Goal: Task Accomplishment & Management: Manage account settings

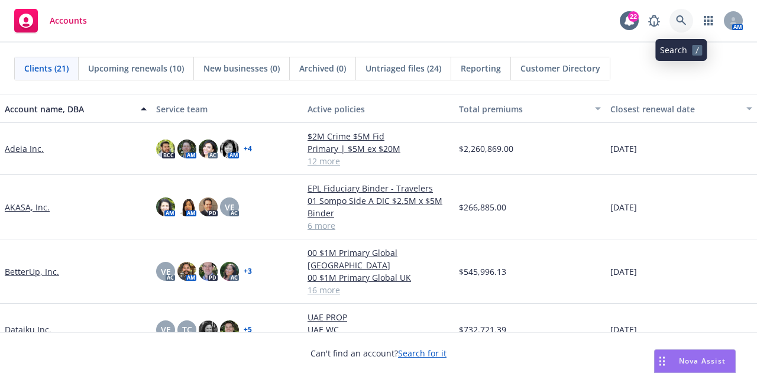
click at [676, 22] on icon at bounding box center [681, 20] width 11 height 11
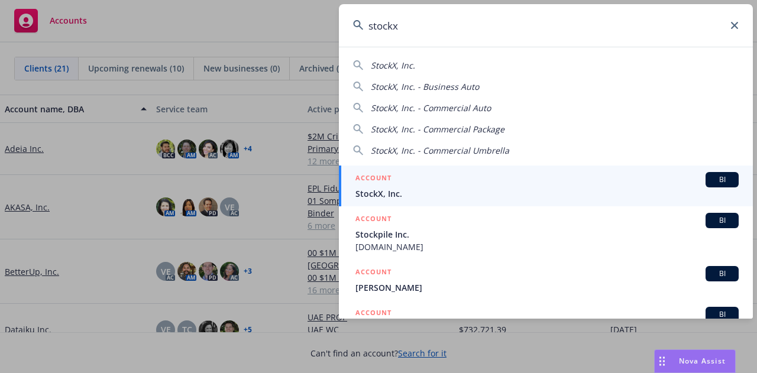
type input "stockx"
click at [519, 177] on div "ACCOUNT BI" at bounding box center [546, 179] width 383 height 15
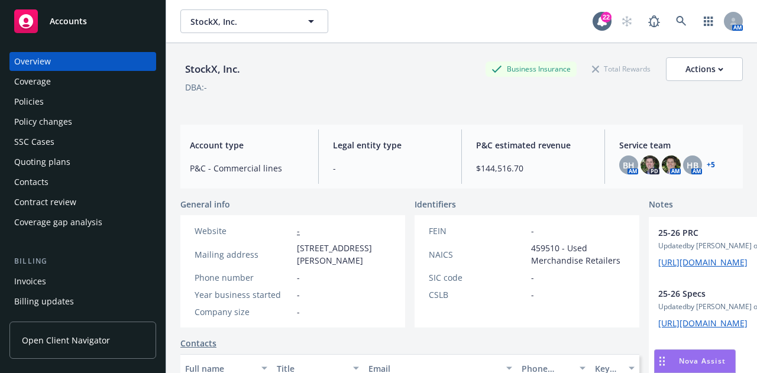
click at [90, 98] on div "Policies" at bounding box center [82, 101] width 137 height 19
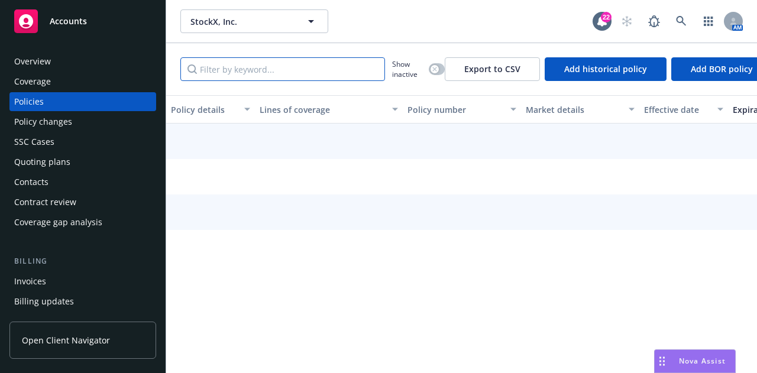
click at [314, 77] on input "Filter by keyword..." at bounding box center [282, 69] width 205 height 24
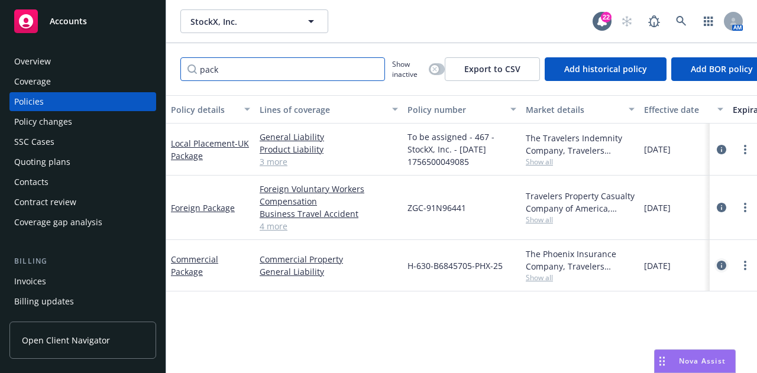
type input "pack"
click at [722, 263] on icon "circleInformation" at bounding box center [721, 265] width 9 height 9
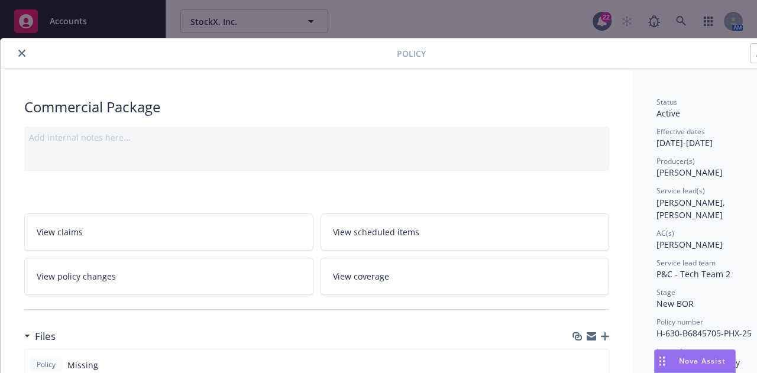
drag, startPoint x: 19, startPoint y: 53, endPoint x: 25, endPoint y: 52, distance: 5.9
click at [18, 53] on icon "close" at bounding box center [21, 53] width 7 height 7
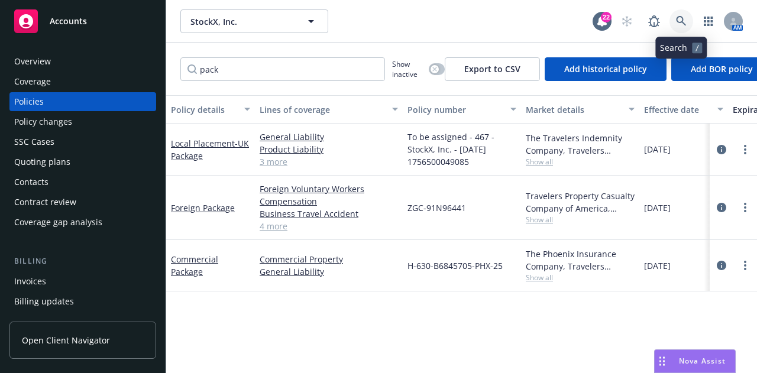
click at [683, 20] on icon at bounding box center [681, 21] width 11 height 11
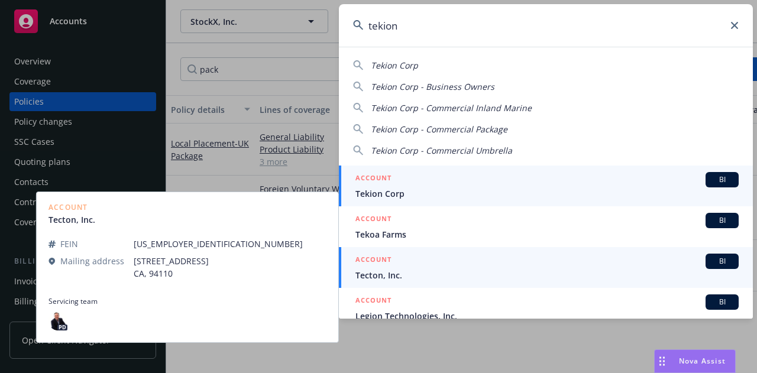
type input "tekion"
click at [531, 183] on div "ACCOUNT BI" at bounding box center [546, 179] width 383 height 15
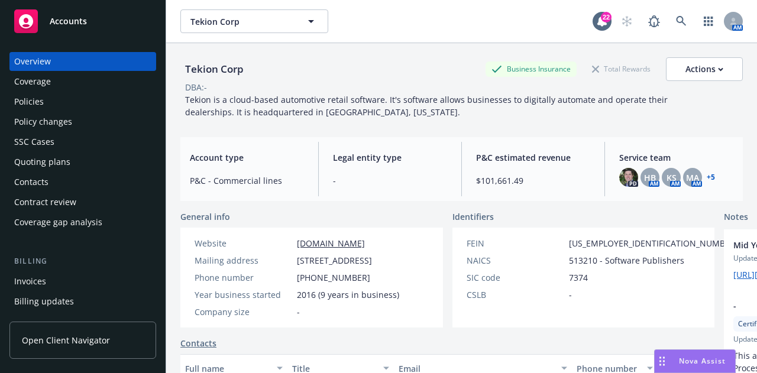
click at [86, 107] on div "Policies" at bounding box center [82, 101] width 137 height 19
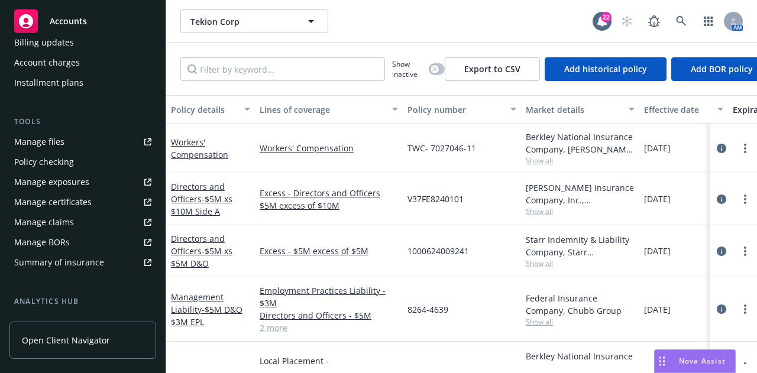
scroll to position [268, 0]
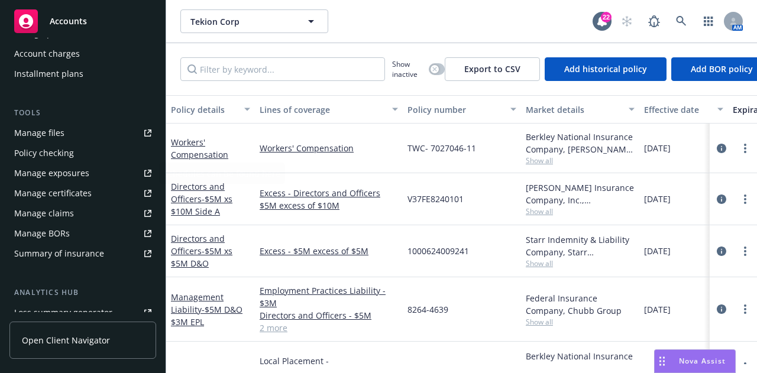
click at [82, 134] on link "Manage files" at bounding box center [82, 133] width 147 height 19
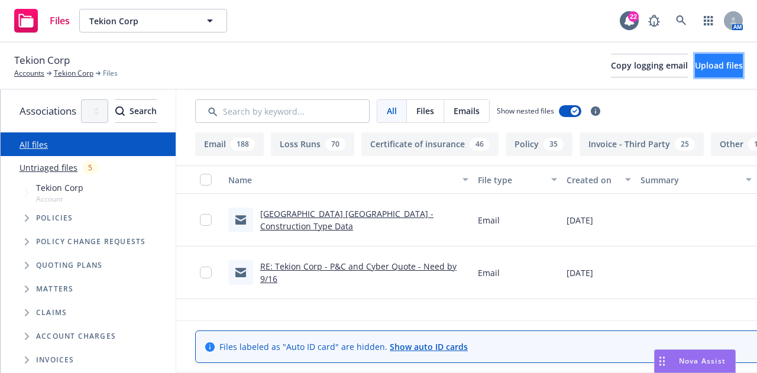
click at [714, 76] on button "Upload files" at bounding box center [719, 66] width 48 height 24
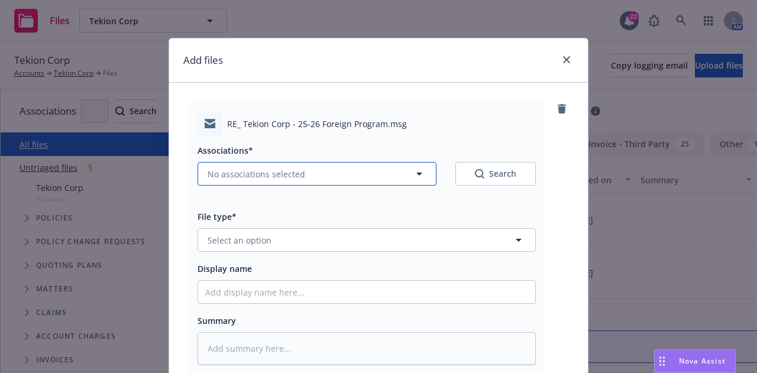
click at [347, 171] on button "No associations selected" at bounding box center [316, 174] width 239 height 24
type textarea "x"
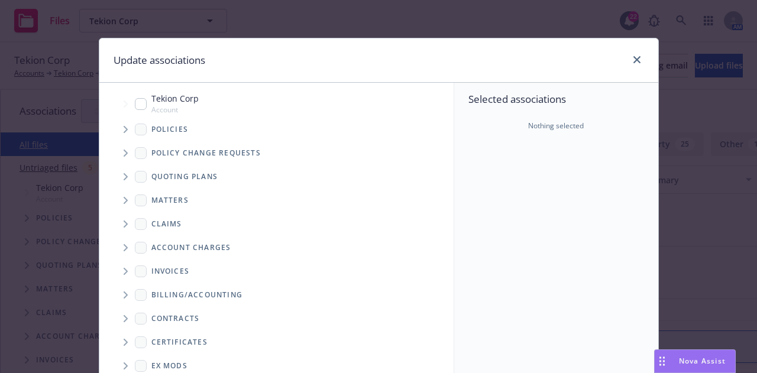
click at [135, 106] on input "Tree Example" at bounding box center [141, 104] width 12 height 12
checkbox input "true"
click at [124, 128] on icon "Tree Example" at bounding box center [126, 129] width 5 height 7
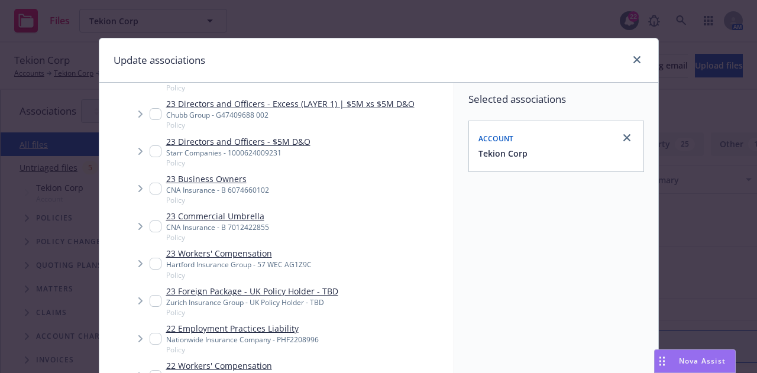
scroll to position [420, 0]
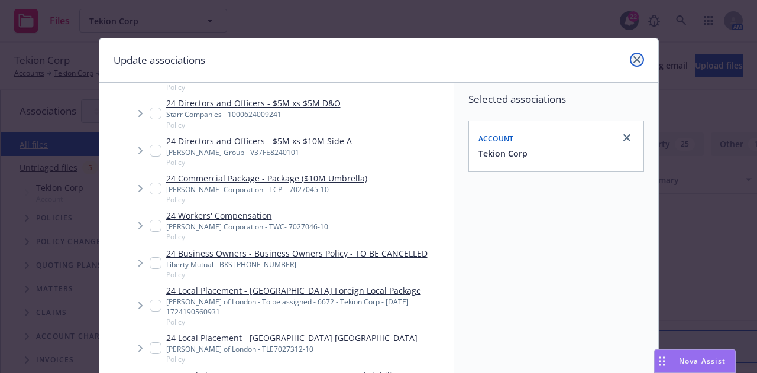
click at [630, 57] on link "close" at bounding box center [637, 60] width 14 height 14
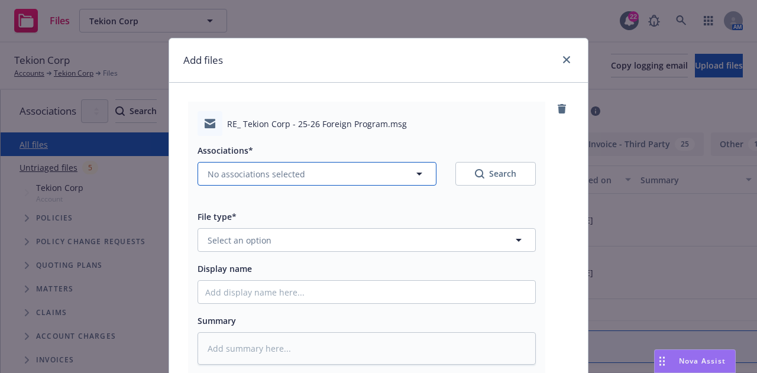
click at [293, 163] on button "No associations selected" at bounding box center [316, 174] width 239 height 24
type textarea "x"
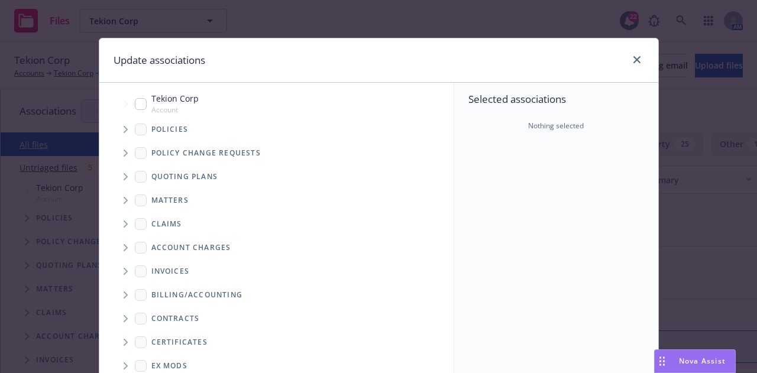
click at [137, 101] on input "Tree Example" at bounding box center [141, 104] width 12 height 12
checkbox input "true"
click at [118, 132] on span "Tree Example" at bounding box center [125, 129] width 19 height 19
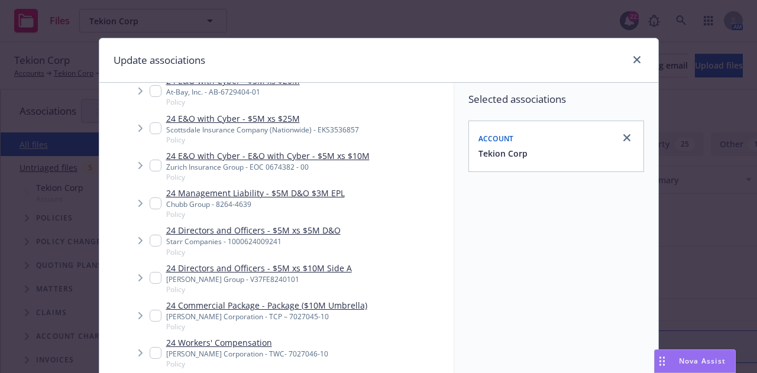
scroll to position [297, 0]
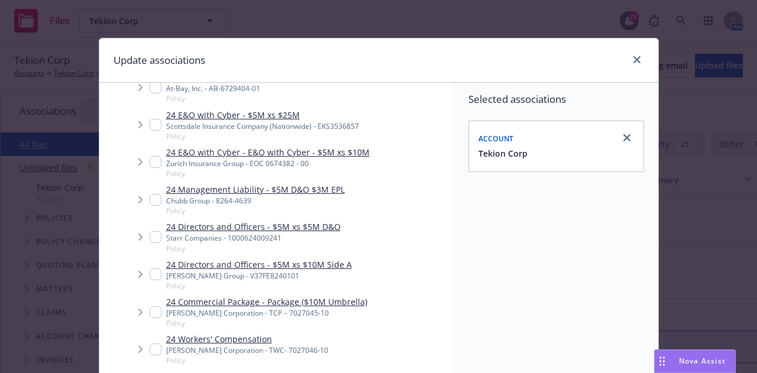
click at [150, 310] on input "Tree Example" at bounding box center [156, 312] width 12 height 12
checkbox input "true"
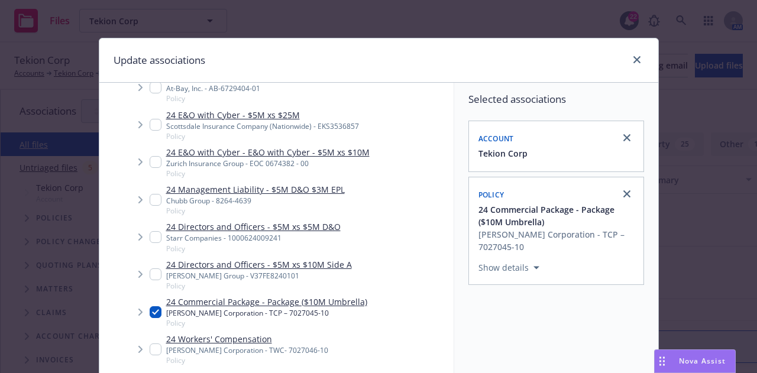
scroll to position [214, 0]
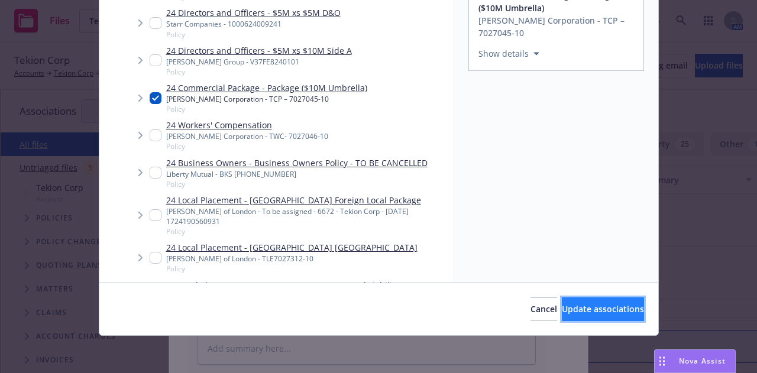
click at [602, 315] on button "Update associations" at bounding box center [603, 309] width 82 height 24
type textarea "x"
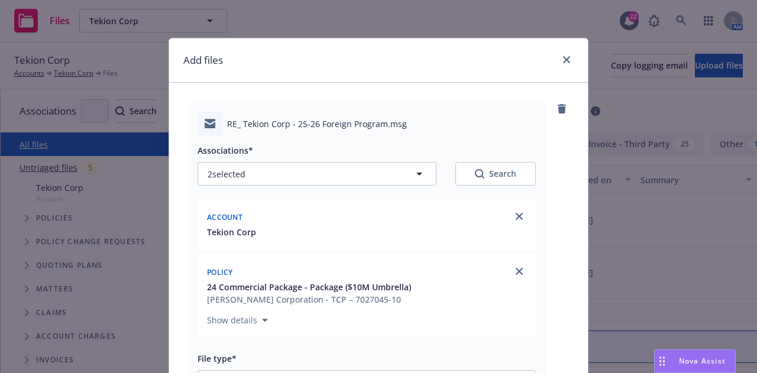
scroll to position [248, 0]
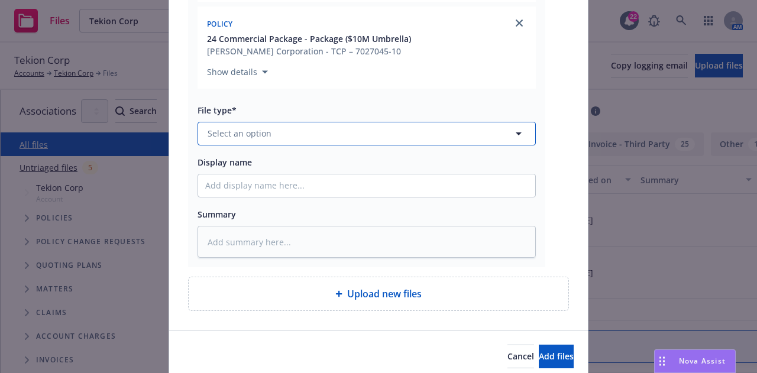
click at [454, 132] on button "Select an option" at bounding box center [366, 134] width 338 height 24
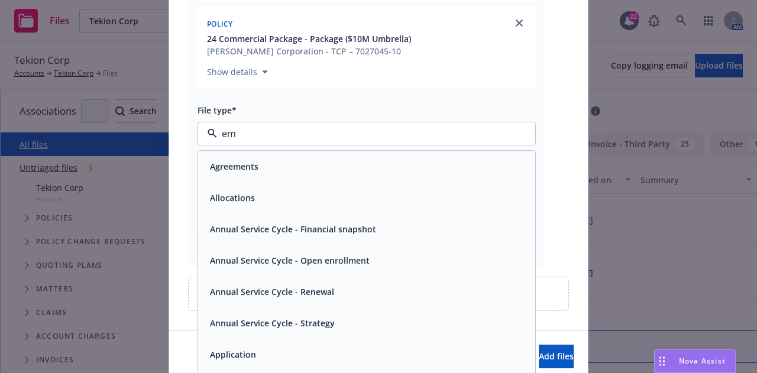
type input "ema"
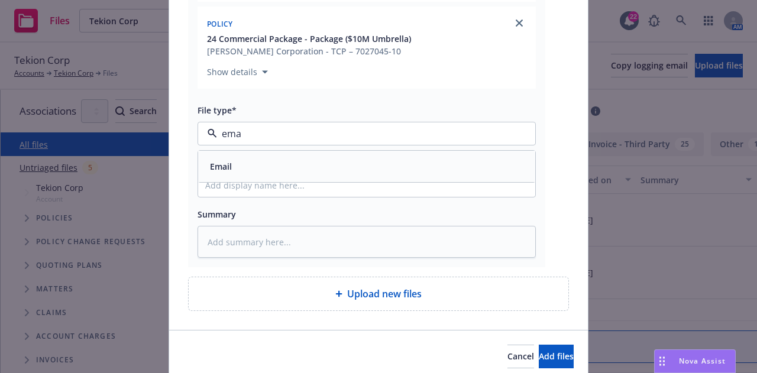
click at [447, 151] on div "Email" at bounding box center [366, 166] width 337 height 31
type textarea "x"
click at [430, 198] on div "Associations* 2 selected Search Account Tekion Corp Policy 24 Commercial Packag…" at bounding box center [366, 73] width 338 height 370
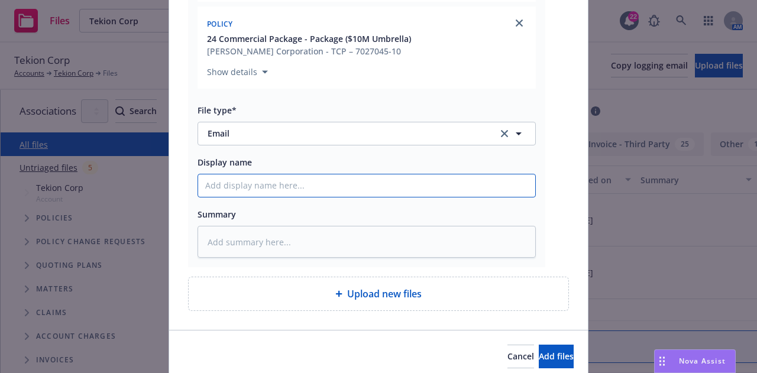
click at [437, 190] on input "Display name" at bounding box center [366, 185] width 337 height 22
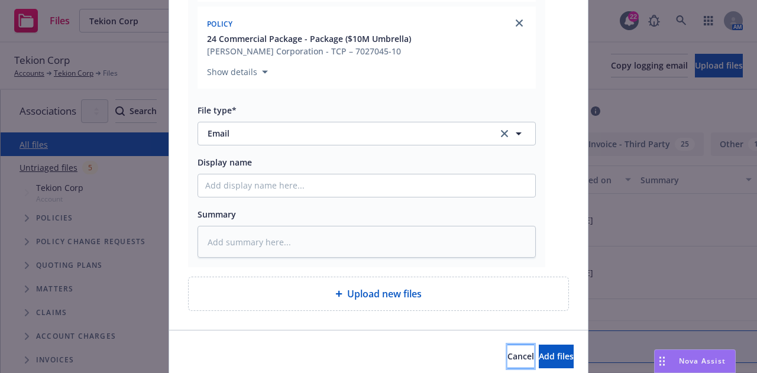
click at [507, 353] on span "Cancel" at bounding box center [520, 356] width 27 height 11
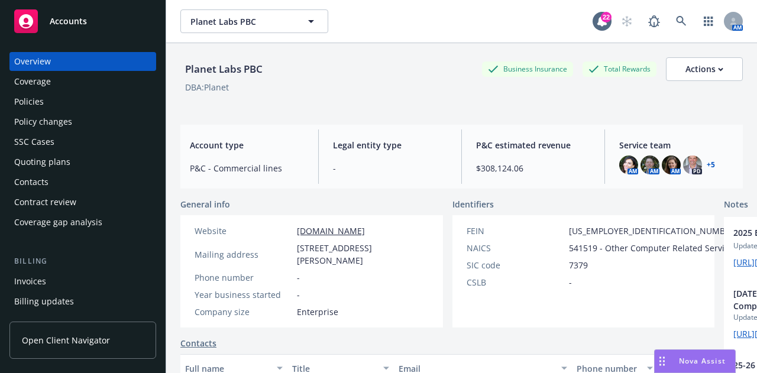
click at [90, 120] on div "Policy changes" at bounding box center [82, 121] width 137 height 19
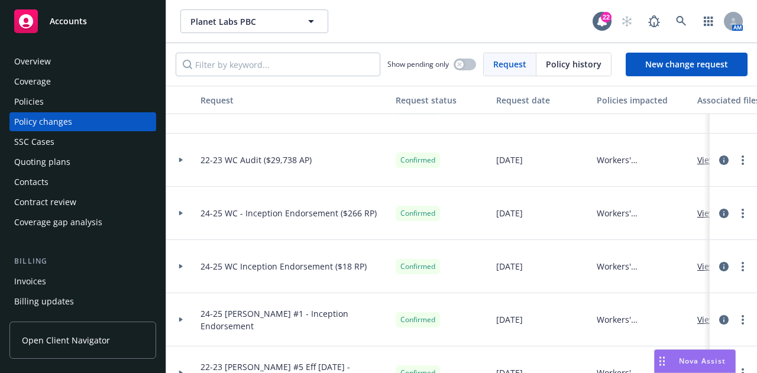
scroll to position [384, 0]
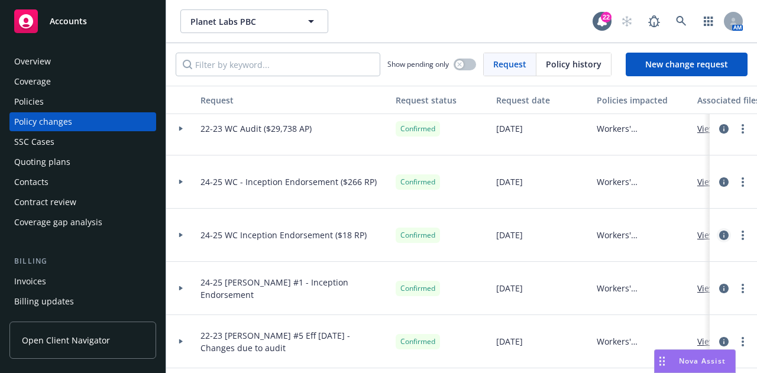
click at [717, 234] on link "circleInformation" at bounding box center [724, 235] width 14 height 14
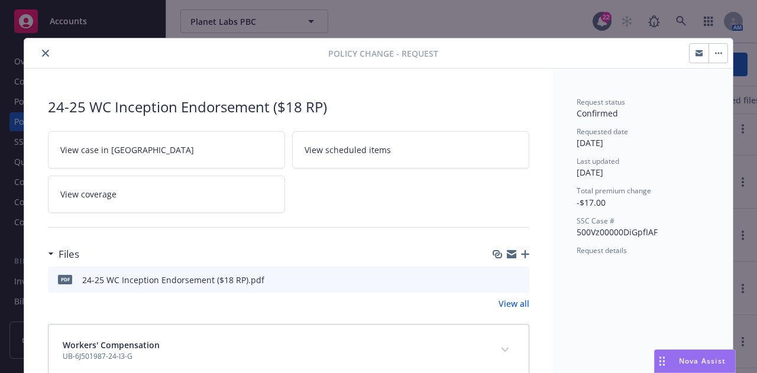
scroll to position [27, 0]
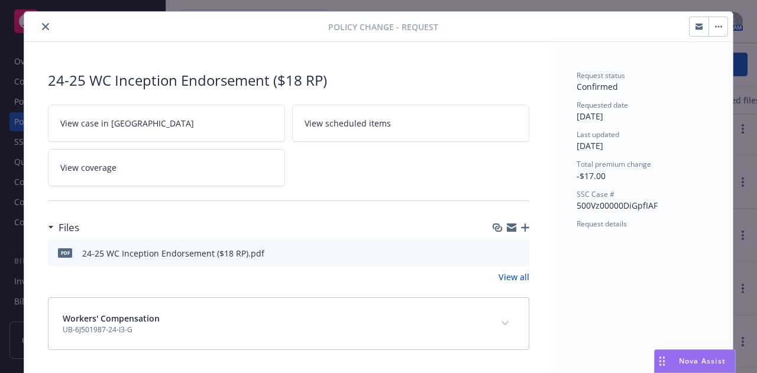
click at [513, 251] on icon "preview file" at bounding box center [518, 252] width 11 height 8
click at [42, 20] on button "close" at bounding box center [45, 27] width 14 height 14
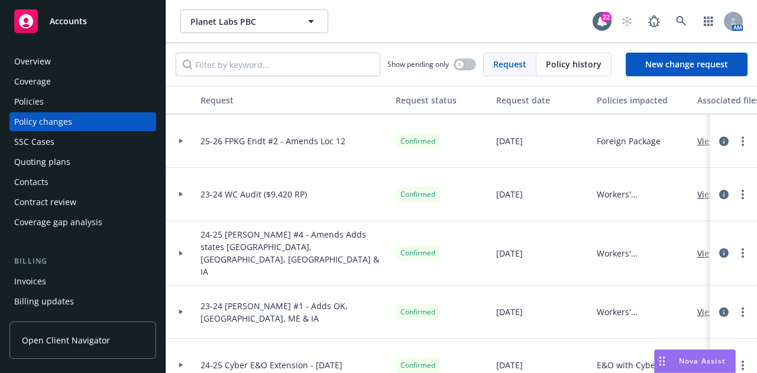
scroll to position [64, 0]
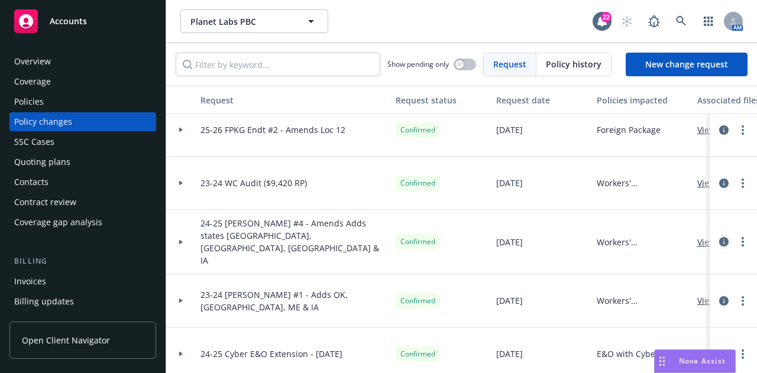
click at [719, 237] on icon "circleInformation" at bounding box center [723, 241] width 9 height 9
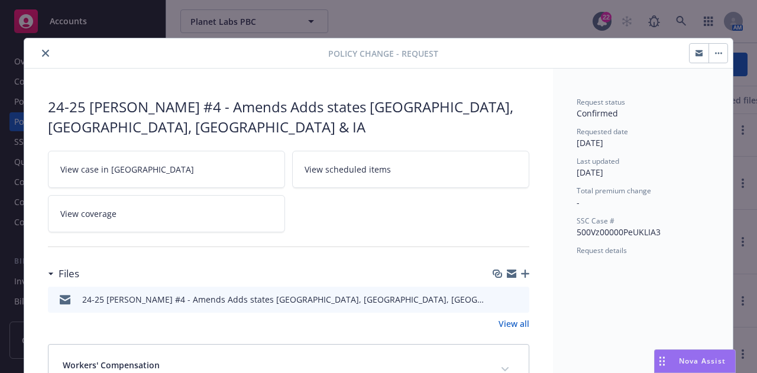
click at [513, 294] on icon "preview file" at bounding box center [518, 298] width 11 height 8
click at [40, 48] on button "close" at bounding box center [45, 53] width 14 height 14
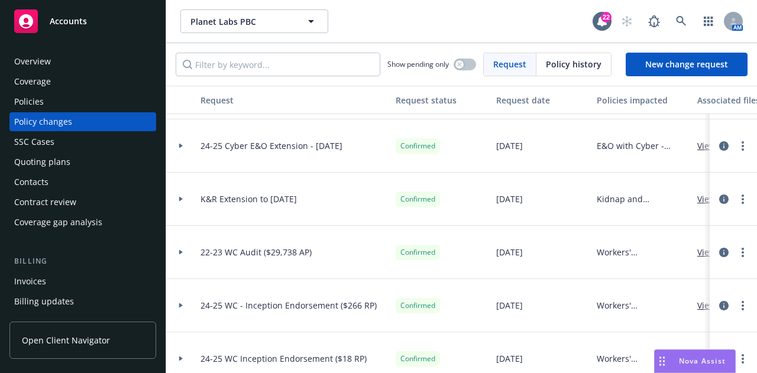
scroll to position [284, 0]
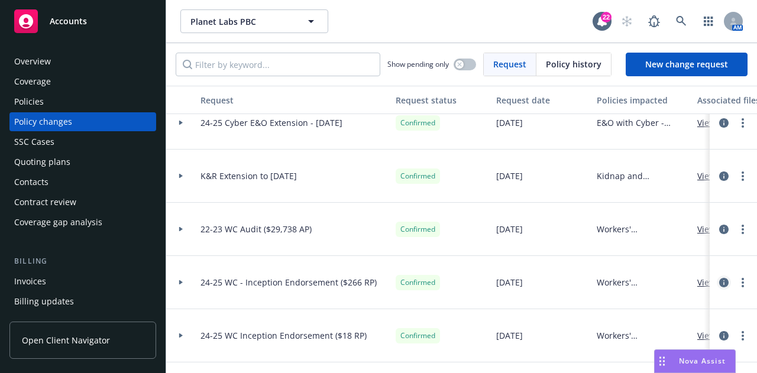
click at [719, 281] on icon "circleInformation" at bounding box center [723, 282] width 9 height 9
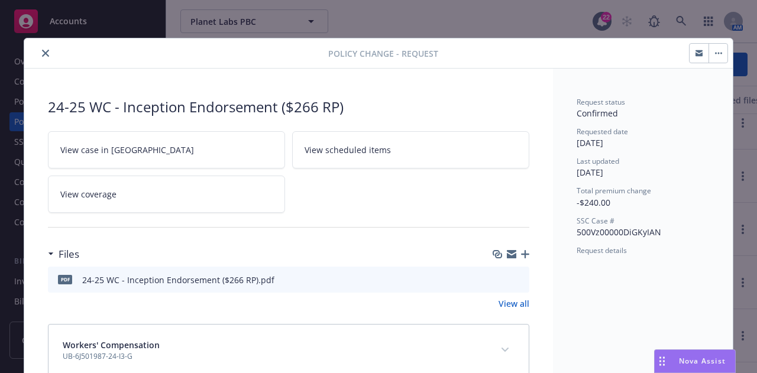
click at [42, 54] on icon "close" at bounding box center [45, 53] width 7 height 7
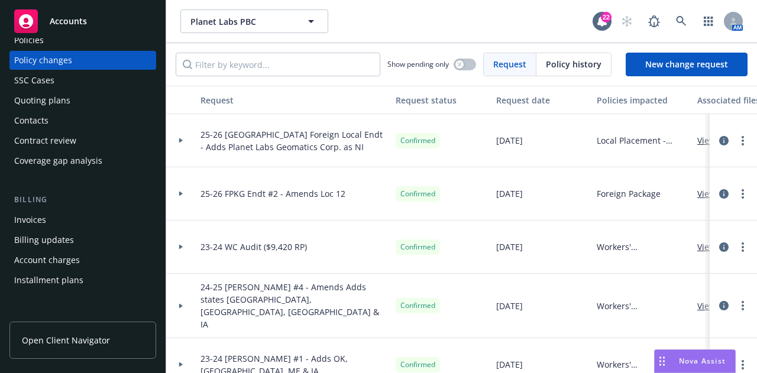
scroll to position [71, 0]
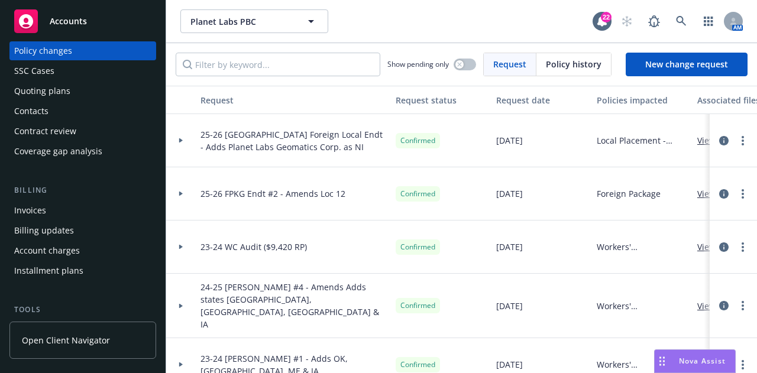
click at [70, 215] on div "Invoices" at bounding box center [82, 210] width 137 height 19
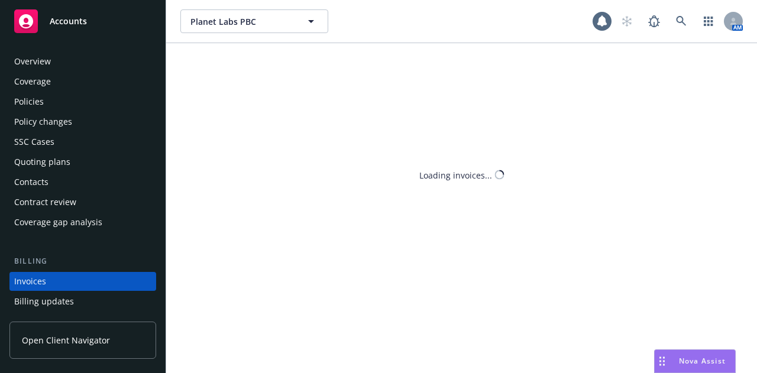
scroll to position [76, 0]
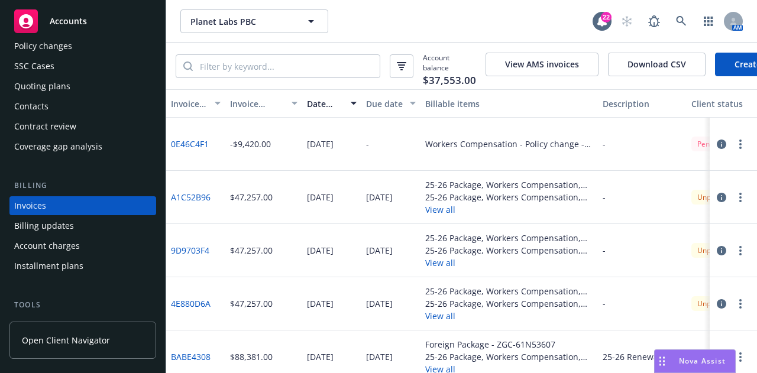
click at [739, 142] on circle "button" at bounding box center [740, 141] width 2 height 2
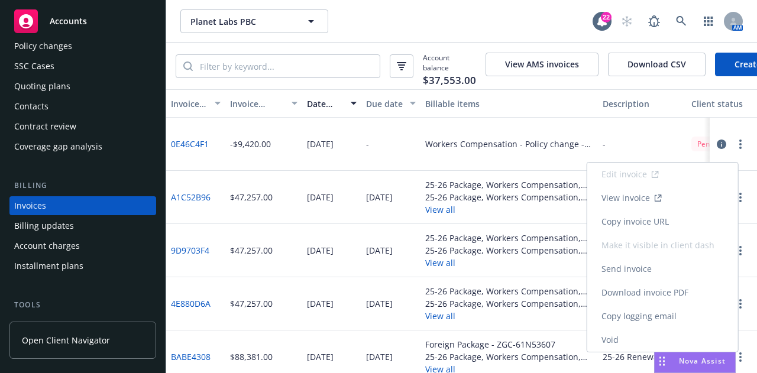
click at [646, 295] on link "Download invoice PDF" at bounding box center [662, 293] width 151 height 24
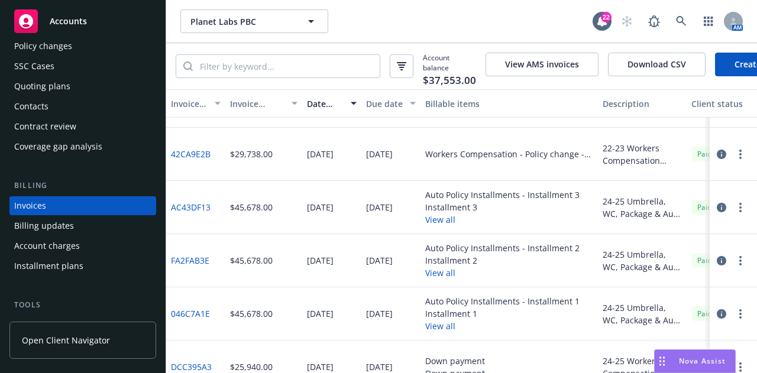
scroll to position [514, 0]
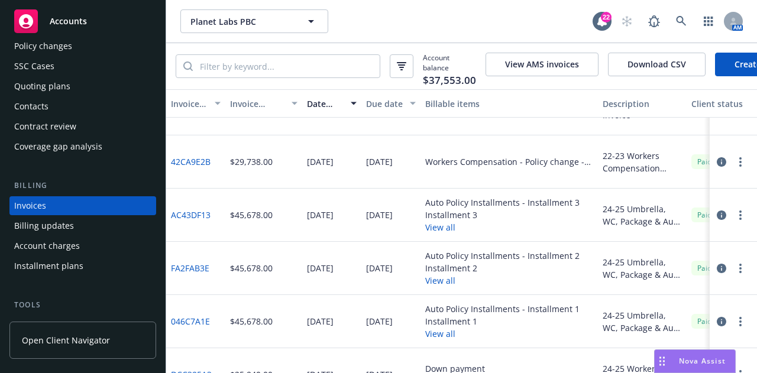
click at [718, 67] on link "Create Invoice" at bounding box center [763, 65] width 96 height 24
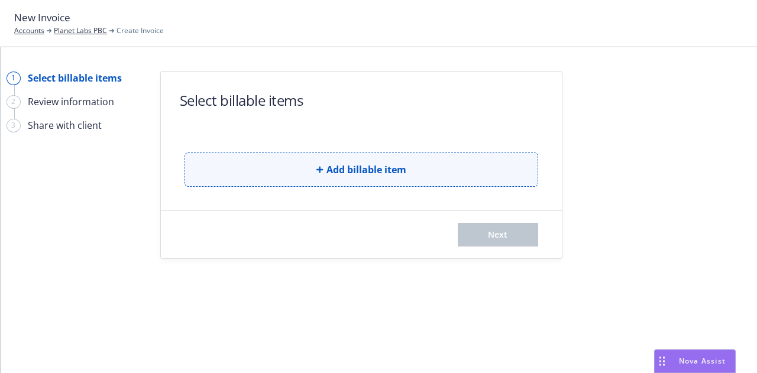
click at [471, 174] on button "Add billable item" at bounding box center [361, 170] width 354 height 34
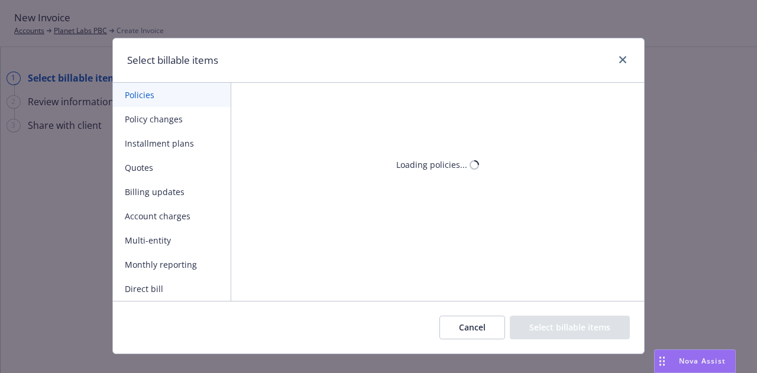
click at [175, 121] on button "Policy changes" at bounding box center [172, 119] width 118 height 24
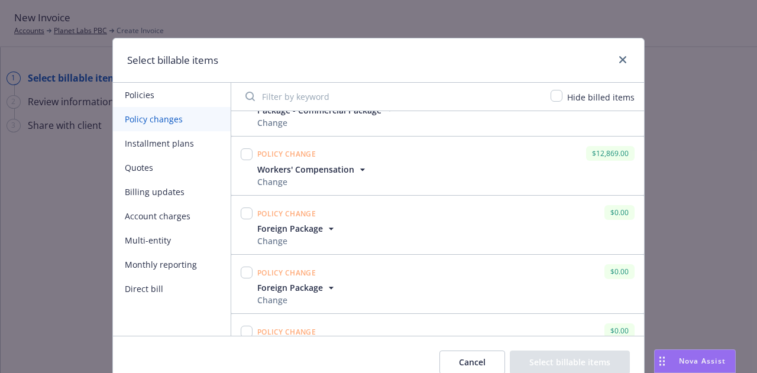
scroll to position [153, 0]
click at [357, 166] on icon "button" at bounding box center [362, 169] width 12 height 12
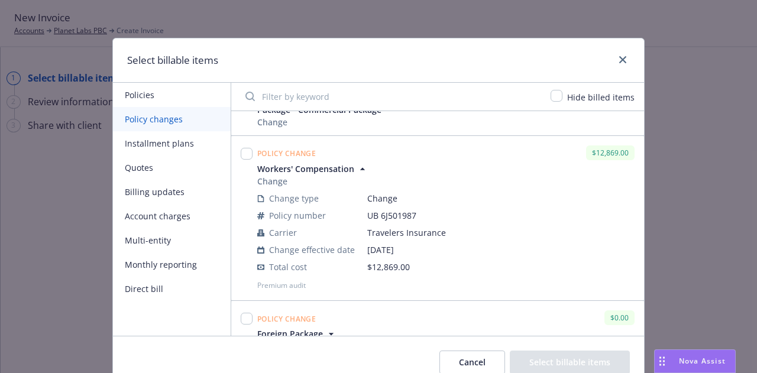
click at [357, 166] on icon "button" at bounding box center [362, 169] width 12 height 12
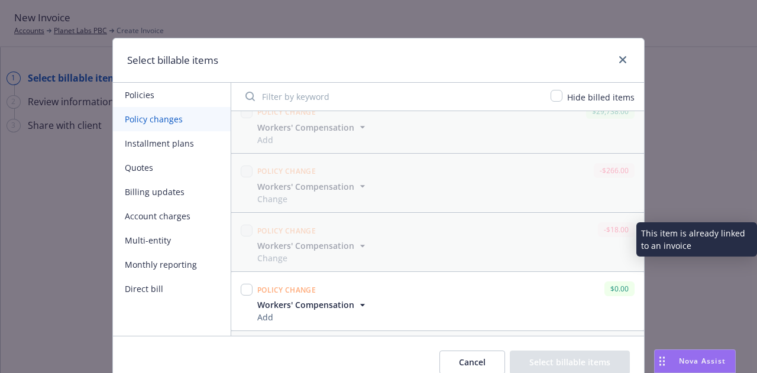
scroll to position [550, 0]
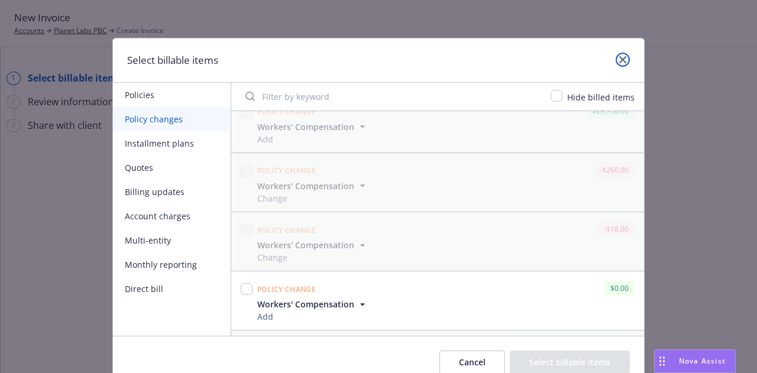
click at [619, 56] on icon "close" at bounding box center [622, 59] width 7 height 7
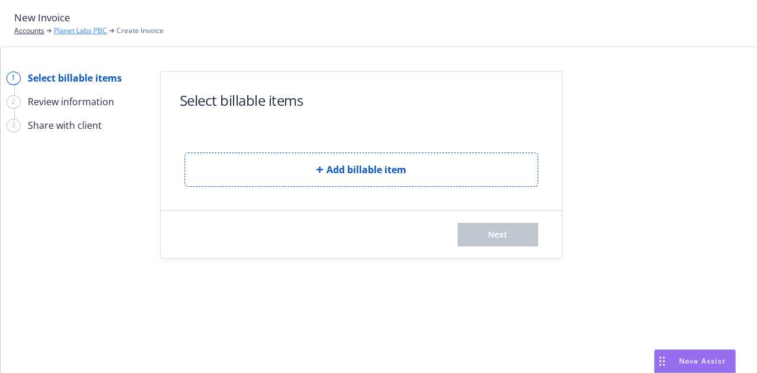
click at [59, 29] on link "Planet Labs PBC" at bounding box center [80, 30] width 53 height 11
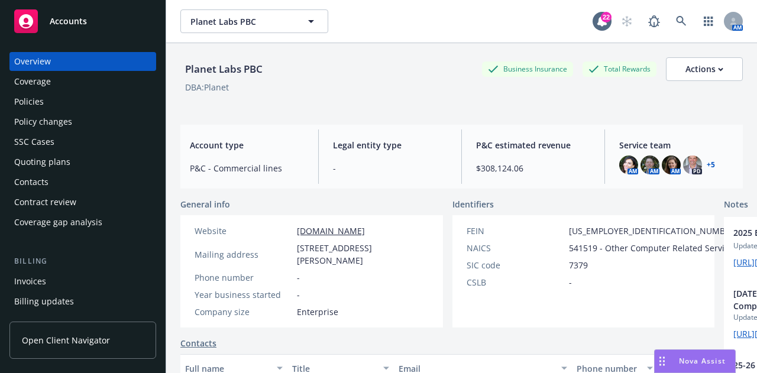
click at [79, 286] on div "Invoices" at bounding box center [82, 281] width 137 height 19
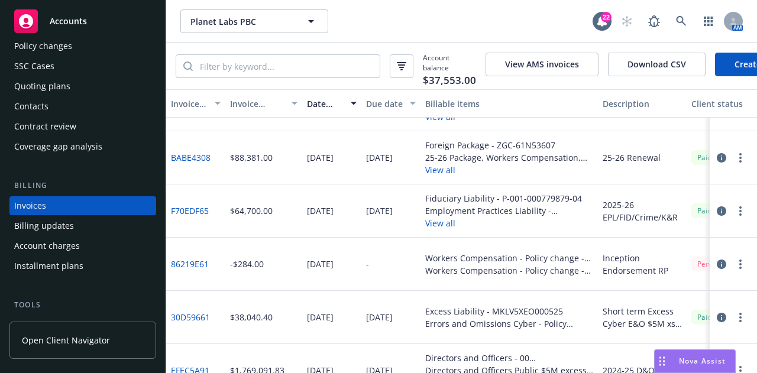
scroll to position [203, 0]
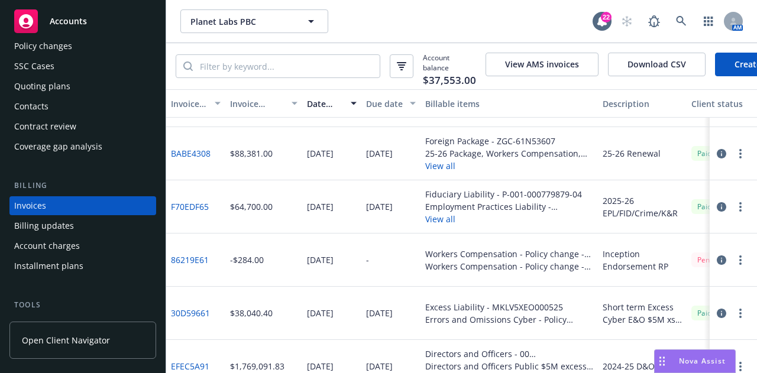
click at [717, 264] on icon "button" at bounding box center [721, 259] width 9 height 9
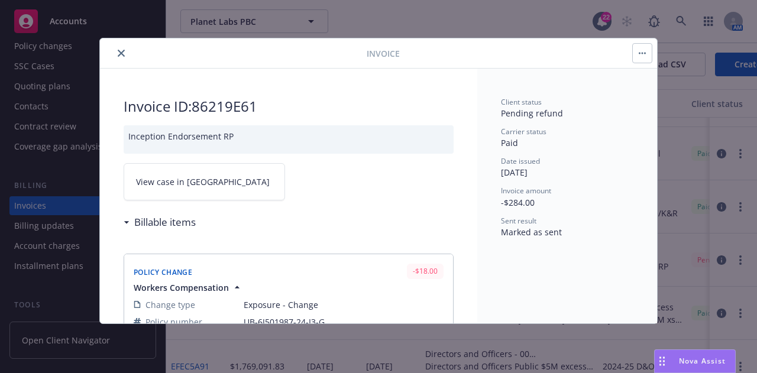
click at [180, 190] on link "View case in SSC" at bounding box center [204, 181] width 161 height 37
click at [125, 59] on div at bounding box center [236, 53] width 262 height 14
click at [122, 52] on icon "close" at bounding box center [121, 53] width 7 height 7
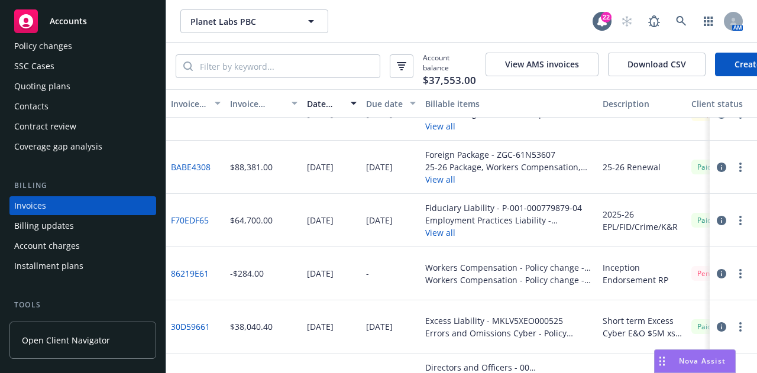
scroll to position [200, 0]
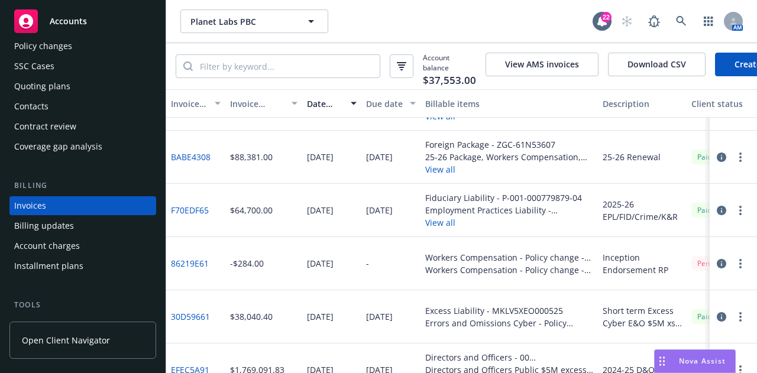
click at [733, 268] on button "button" at bounding box center [740, 264] width 14 height 14
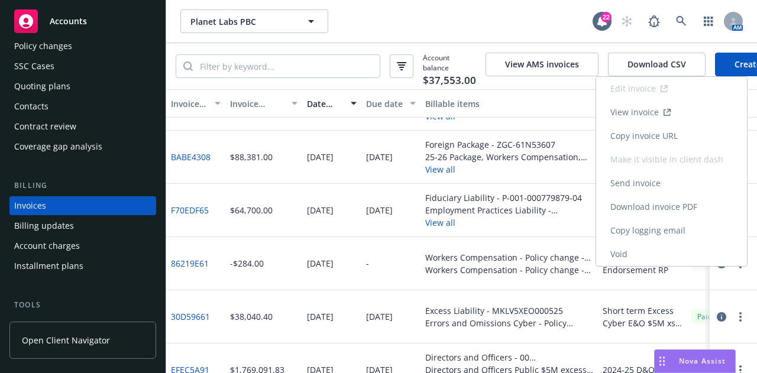
click at [691, 203] on link "Download invoice PDF" at bounding box center [671, 207] width 151 height 24
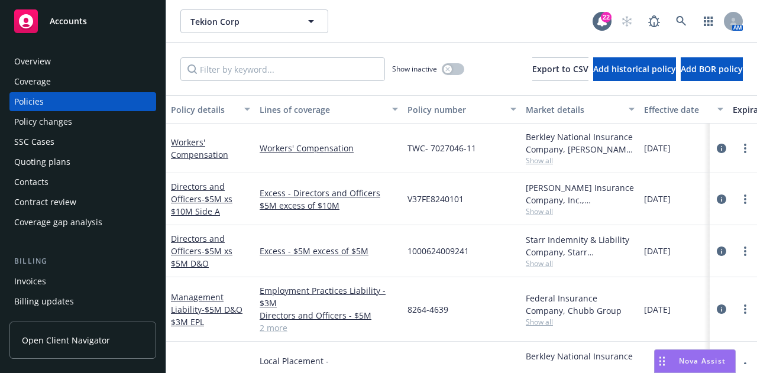
scroll to position [268, 0]
